Goal: Information Seeking & Learning: Learn about a topic

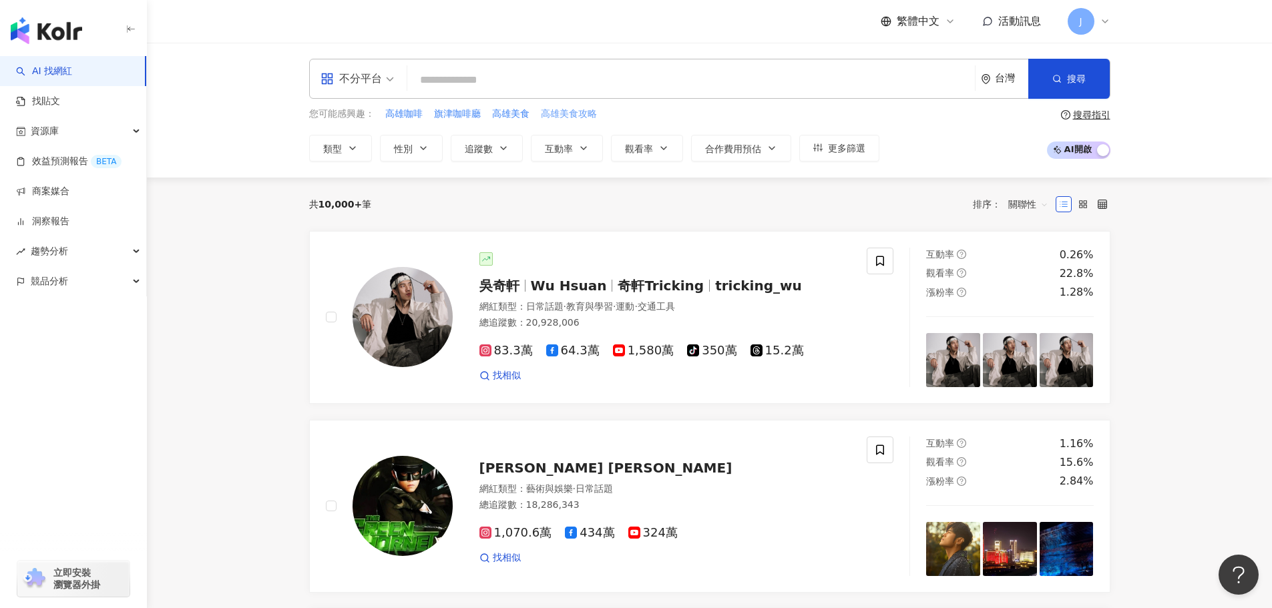
click at [558, 117] on span "高雄美食攻略" at bounding box center [569, 113] width 56 height 13
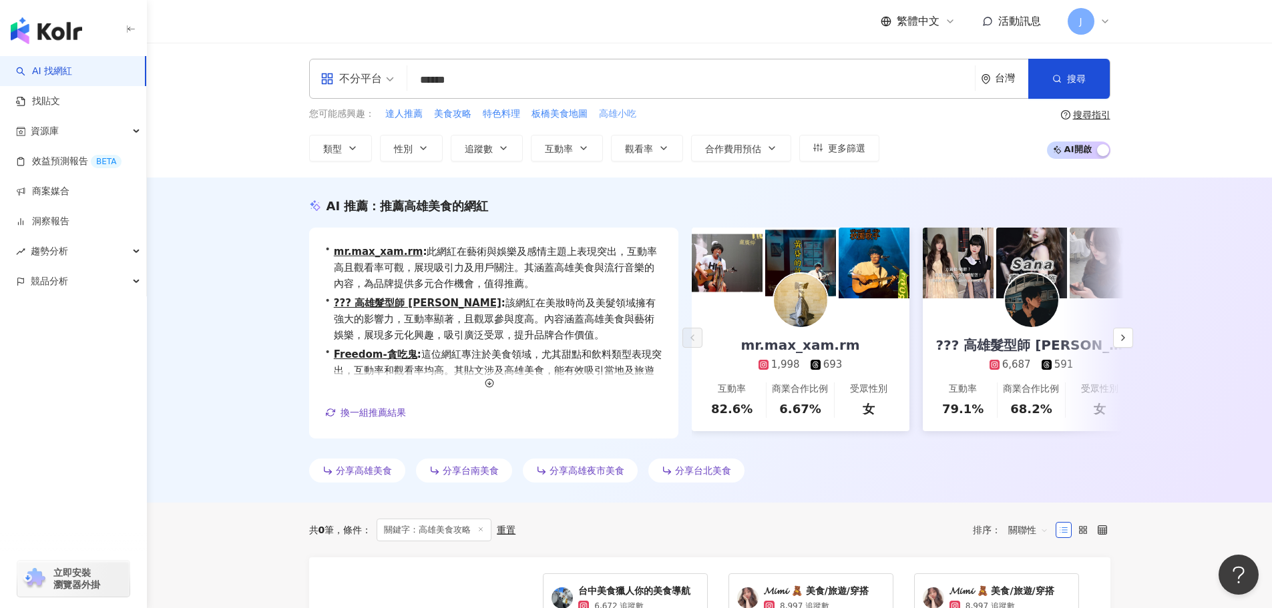
click at [609, 113] on span "高雄小吃" at bounding box center [617, 113] width 37 height 13
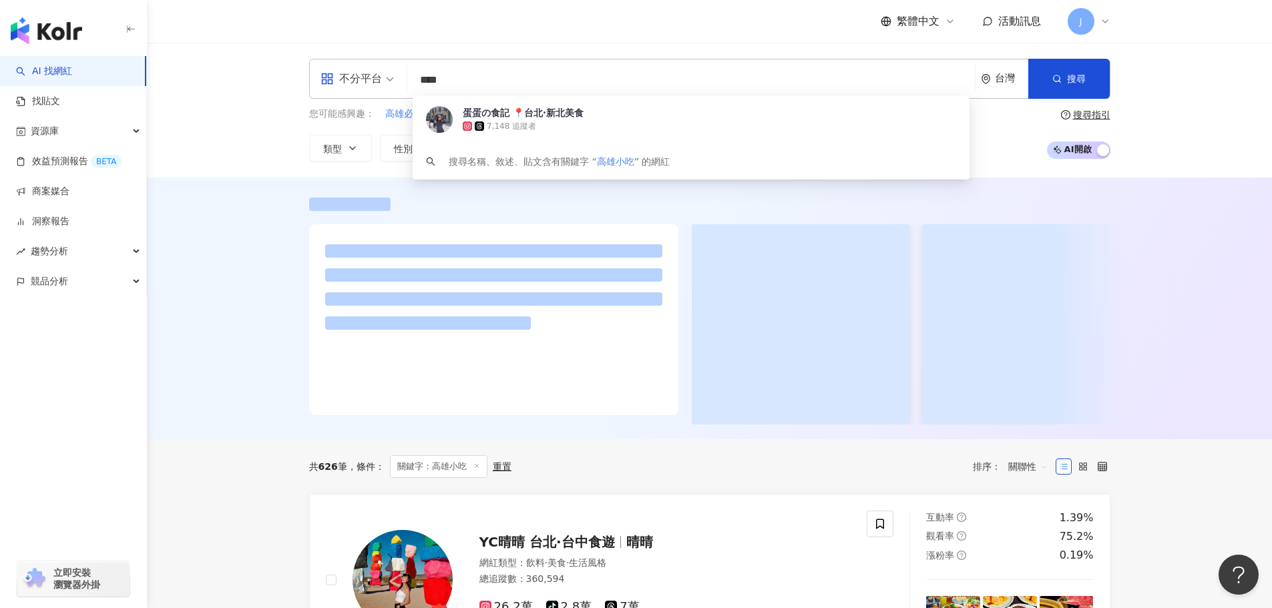
click at [467, 81] on input "****" at bounding box center [691, 79] width 557 height 25
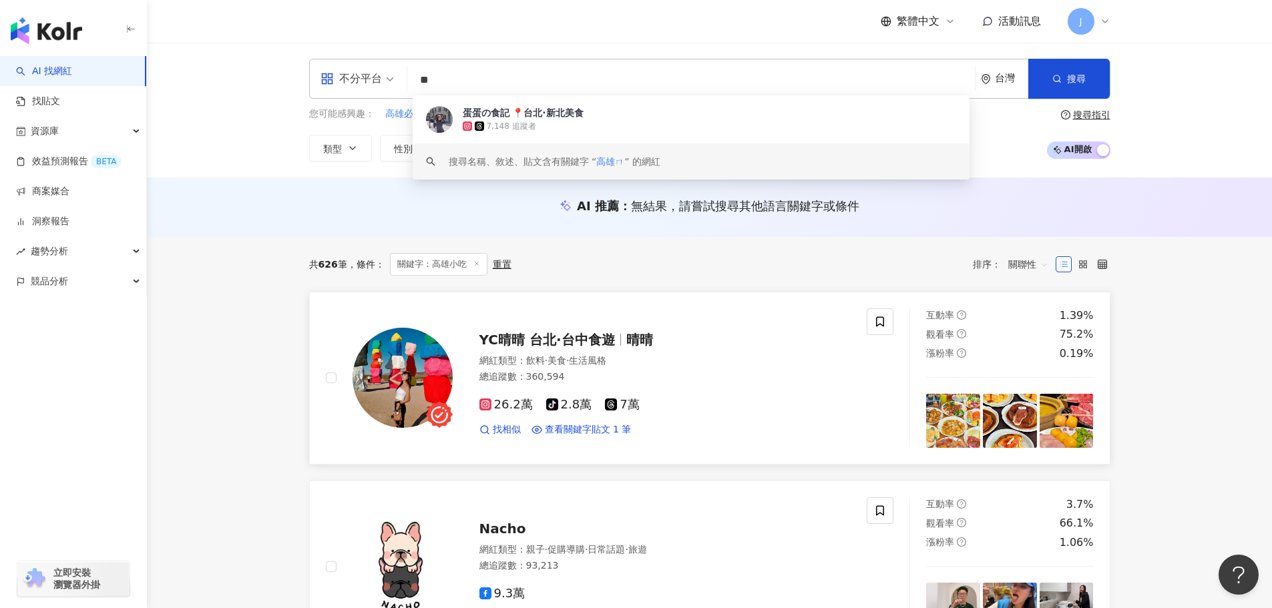
click at [485, 343] on span "YC晴晴 台北∙台中食遊" at bounding box center [547, 340] width 136 height 16
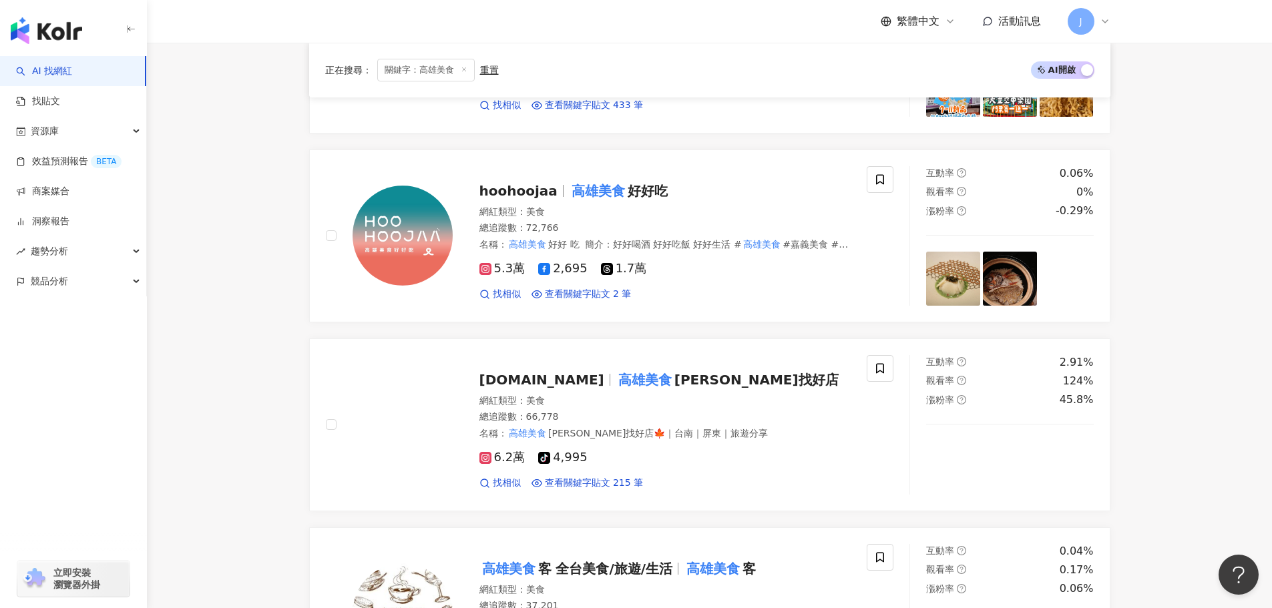
scroll to position [1093, 0]
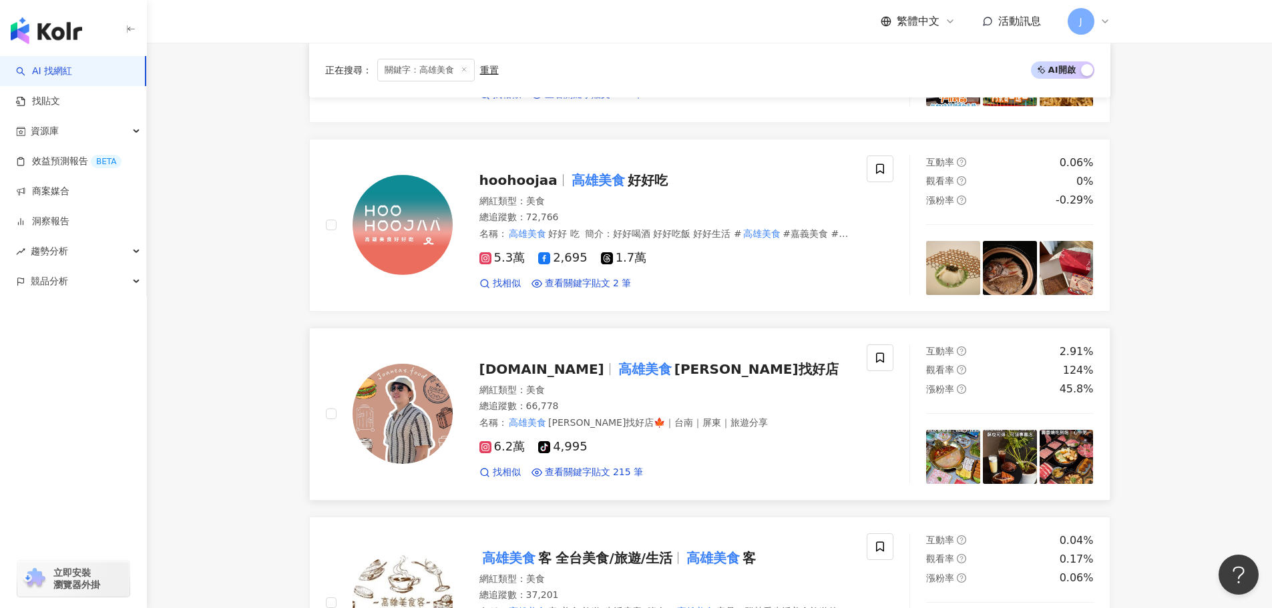
type input "****"
click at [615, 372] on mark "高雄美食" at bounding box center [644, 368] width 59 height 21
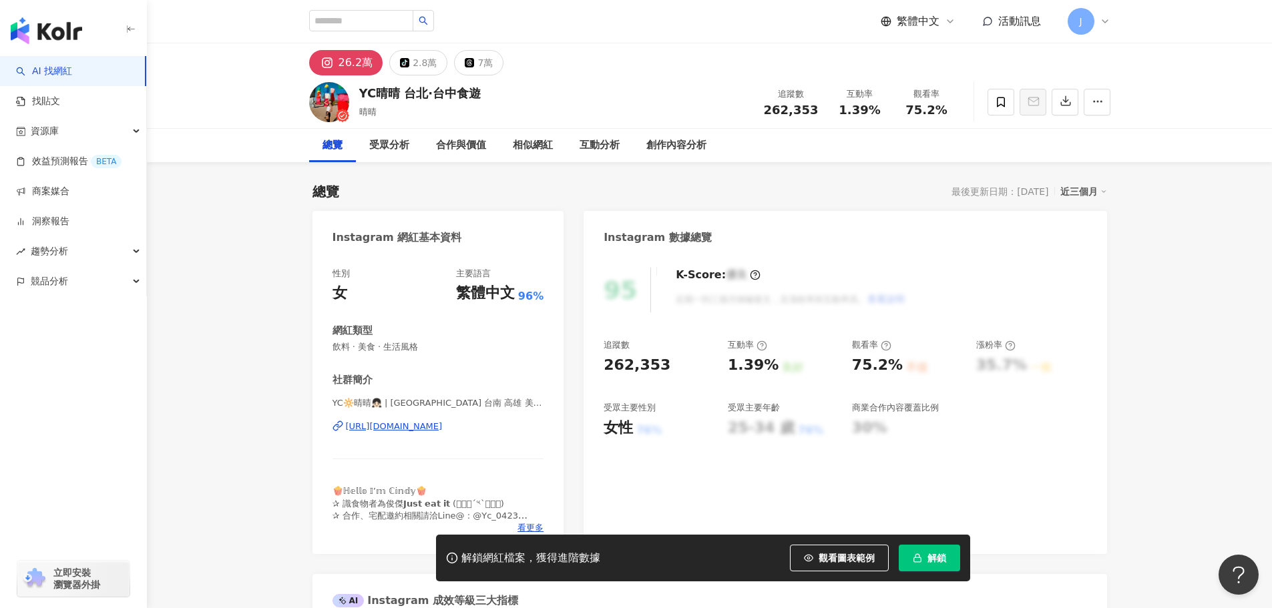
drag, startPoint x: 326, startPoint y: 422, endPoint x: 477, endPoint y: 430, distance: 151.7
click at [505, 427] on div "性別 女 主要語言 繁體中文 96% 網紅類型 飲料 · 美食 · 生活風格 社群簡介 YC🔆晴晴👧🏻 | 台北 桃園 台中 台南 高雄 美食 旅遊 | Ch…" at bounding box center [438, 404] width 252 height 300
copy div "https://www.instagram.com/yc_0423/"
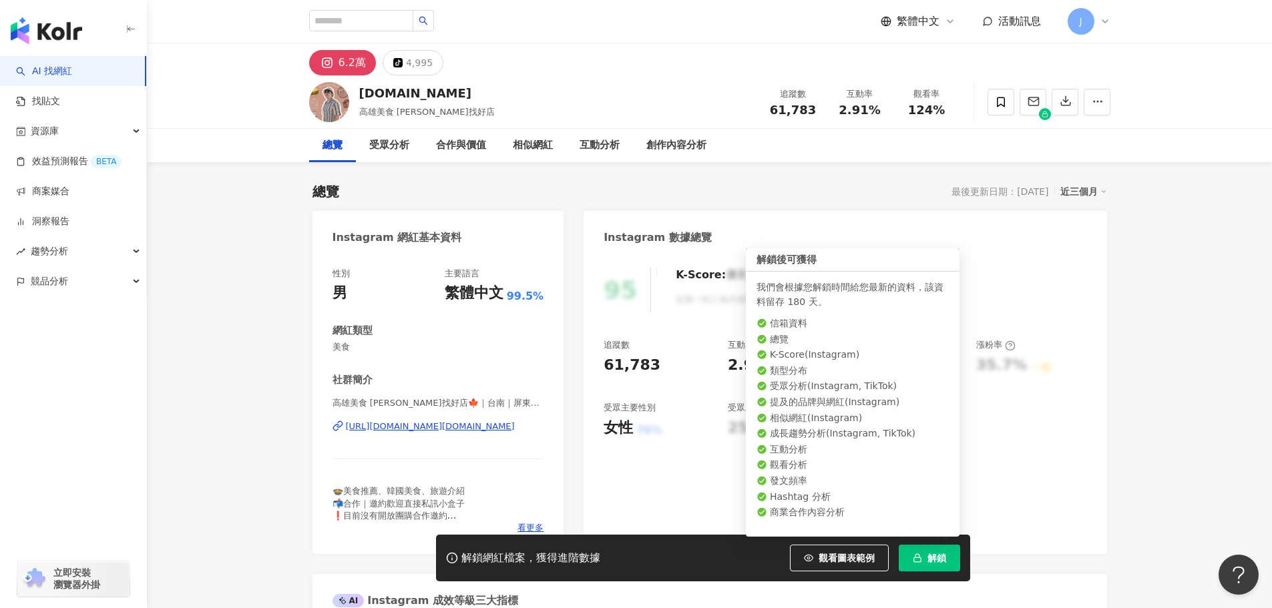
click at [918, 560] on icon "button" at bounding box center [916, 557] width 9 height 9
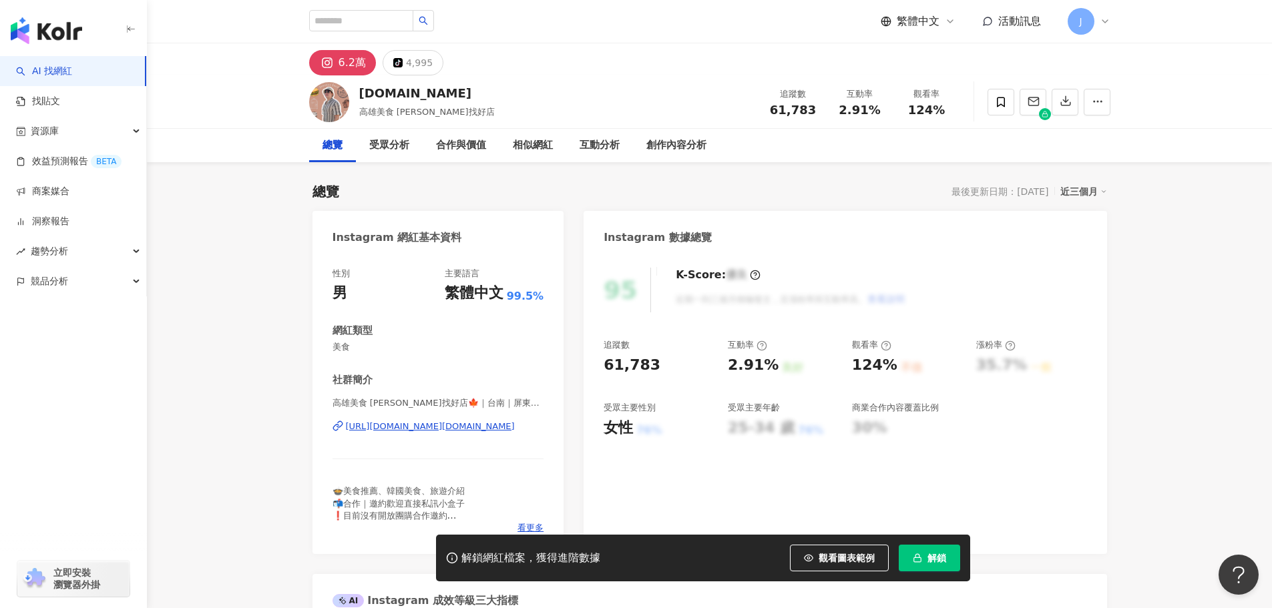
drag, startPoint x: 330, startPoint y: 423, endPoint x: 519, endPoint y: 431, distance: 189.0
click at [519, 431] on div "性別 男 主要語言 繁體中文 99.5% 網紅類型 美食 社群簡介 高雄美食 Joan找好店🍁｜台南｜屏東｜旅遊分享 | [DOMAIN_NAME] [URL…" at bounding box center [438, 404] width 252 height 300
copy div "[URL][DOMAIN_NAME][DOMAIN_NAME]"
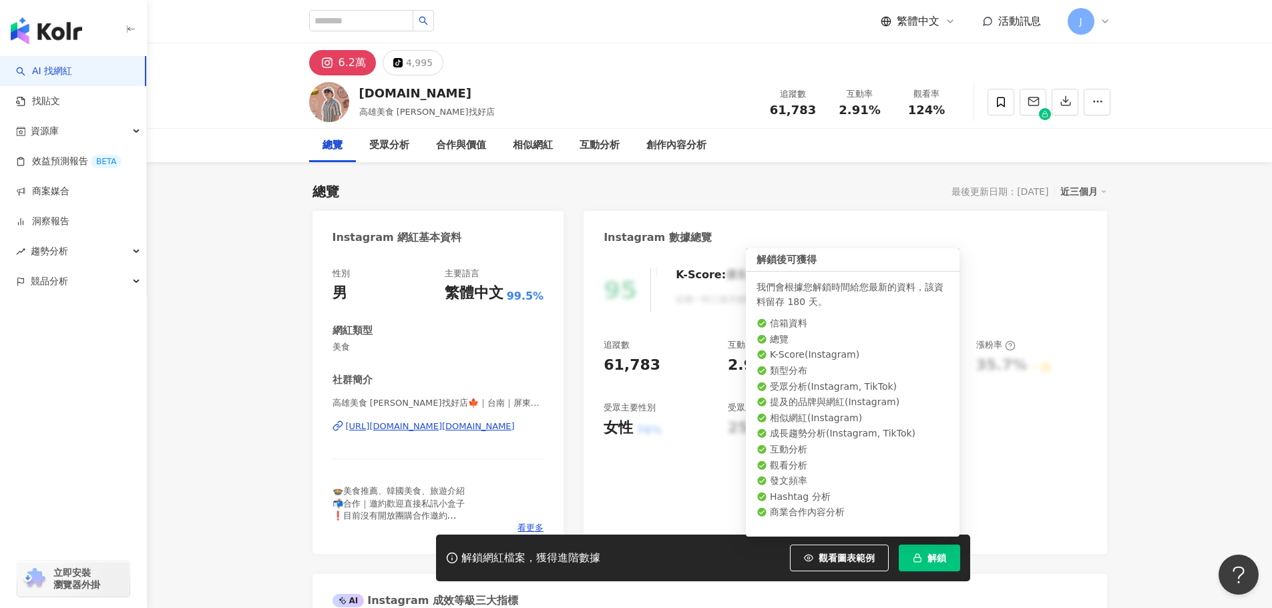
click at [918, 556] on icon "button" at bounding box center [916, 557] width 9 height 9
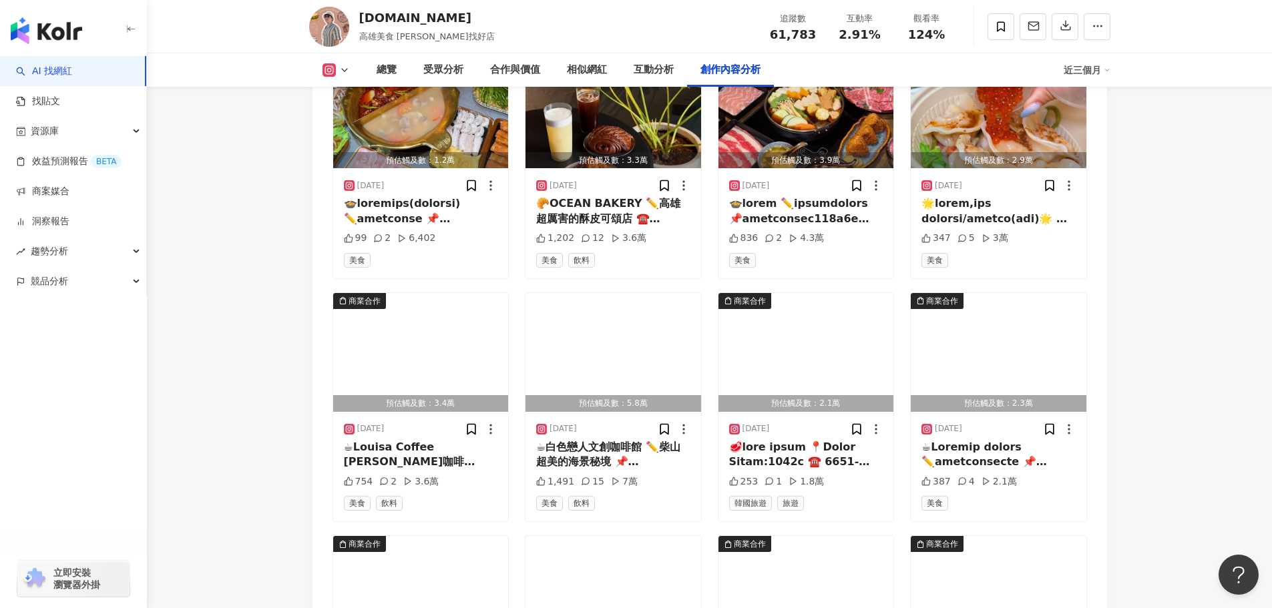
scroll to position [4155, 0]
